Goal: Navigation & Orientation: Find specific page/section

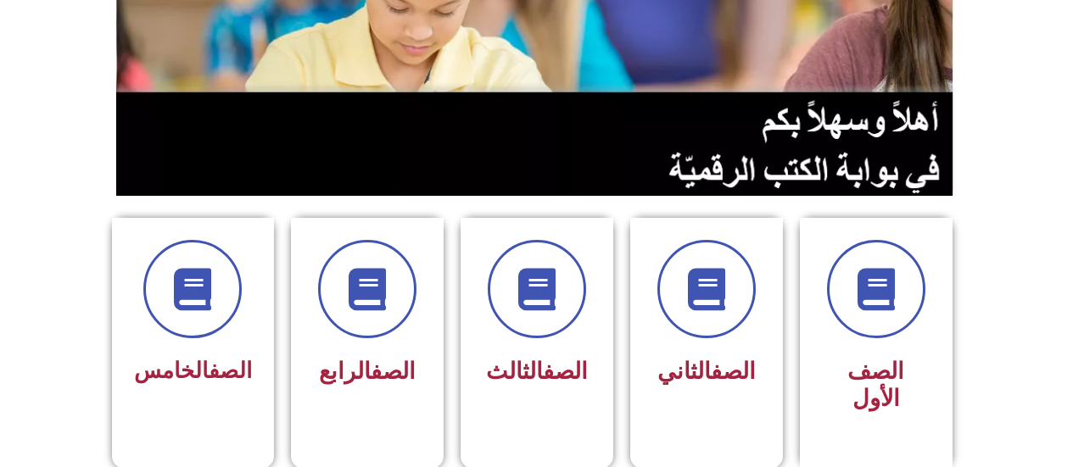
scroll to position [263, 0]
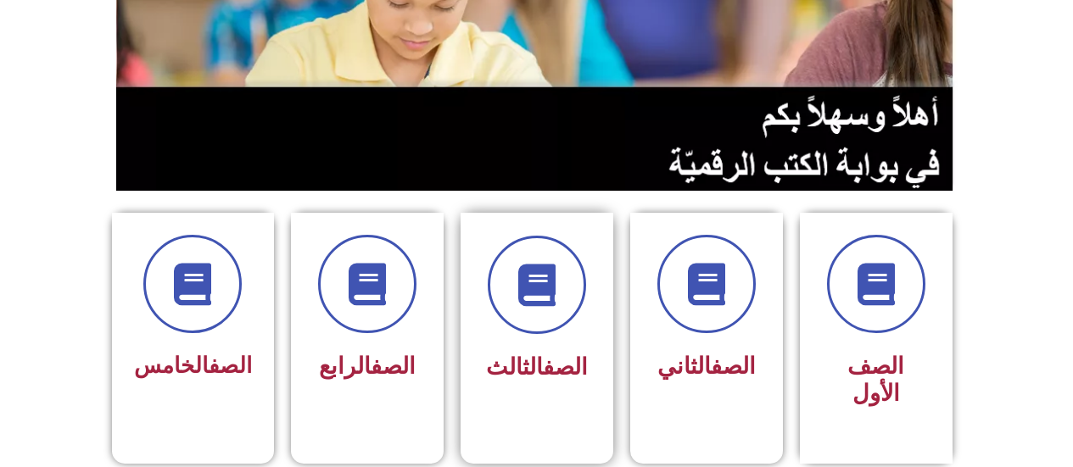
click at [490, 354] on span "الصف الثالث" at bounding box center [537, 367] width 102 height 27
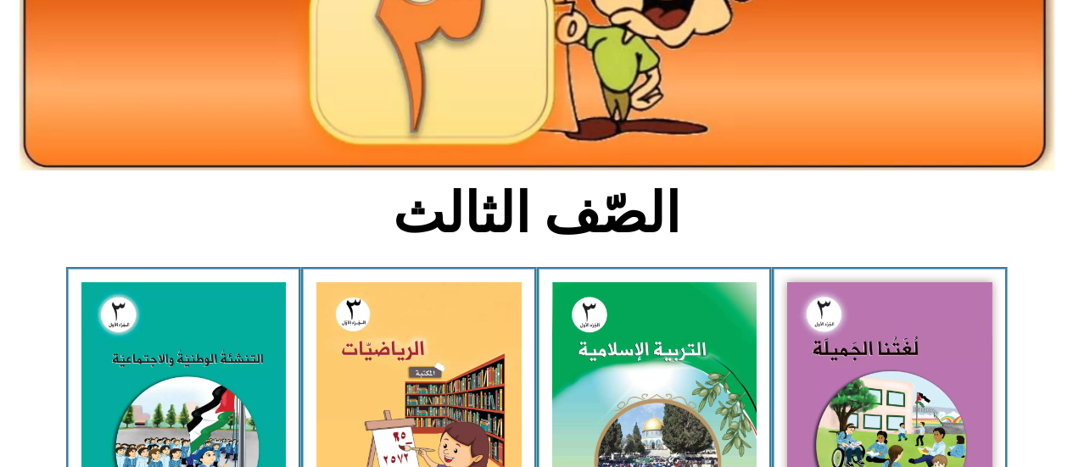
scroll to position [270, 0]
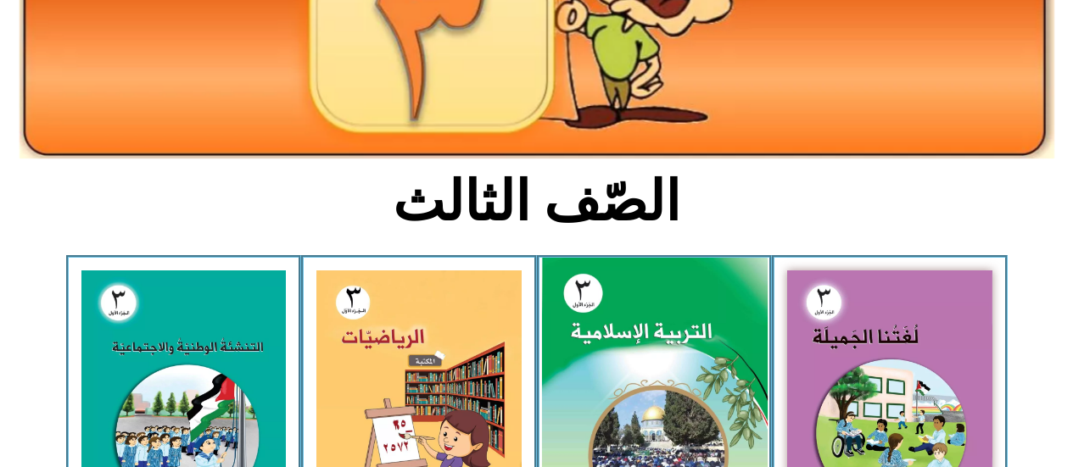
click at [567, 360] on img at bounding box center [654, 398] width 226 height 281
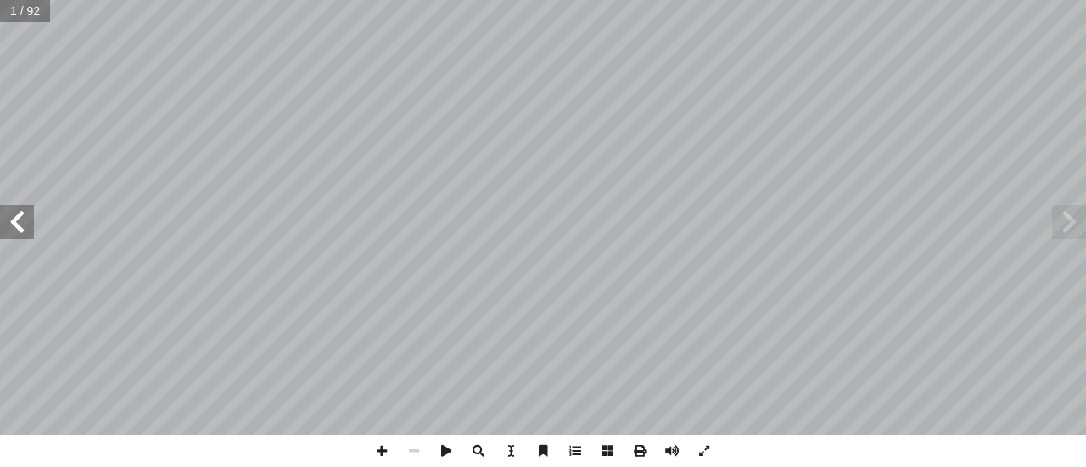
click at [14, 229] on span at bounding box center [17, 222] width 34 height 34
click at [8, 221] on span at bounding box center [17, 222] width 34 height 34
click at [9, 221] on span at bounding box center [17, 222] width 34 height 34
click at [14, 229] on span at bounding box center [17, 222] width 34 height 34
click at [3, 229] on span at bounding box center [17, 222] width 34 height 34
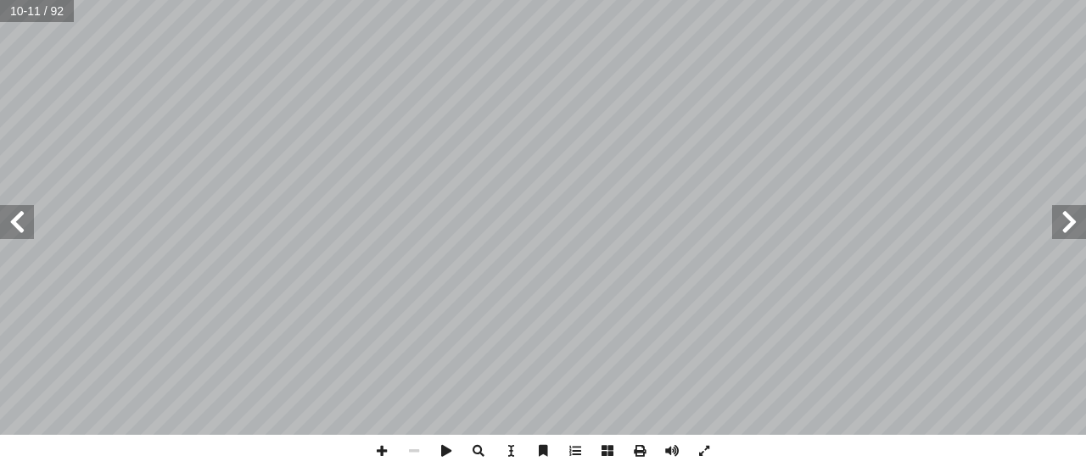
click at [4, 225] on span at bounding box center [17, 222] width 34 height 34
click at [20, 225] on span at bounding box center [17, 222] width 34 height 34
